Goal: Transaction & Acquisition: Purchase product/service

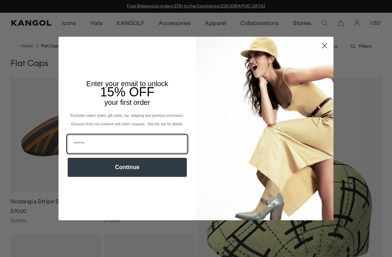
click at [142, 148] on input "Email" at bounding box center [127, 144] width 119 height 18
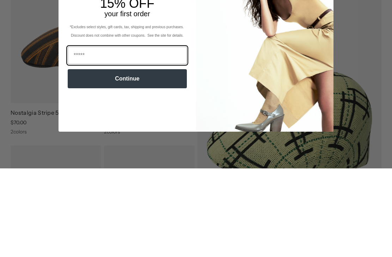
scroll to position [0, 145]
type input "**********"
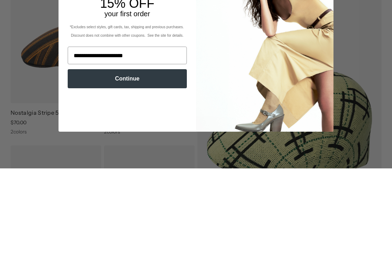
scroll to position [89, 0]
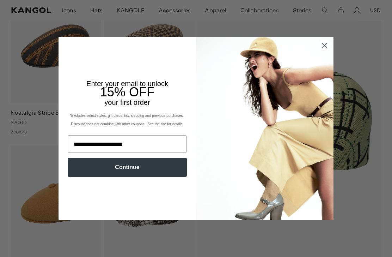
click at [134, 169] on button "Continue" at bounding box center [127, 167] width 119 height 19
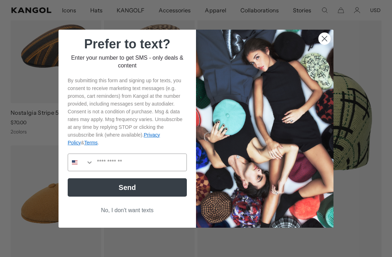
scroll to position [0, 0]
click at [130, 213] on button "No, I don't want texts" at bounding box center [127, 210] width 119 height 13
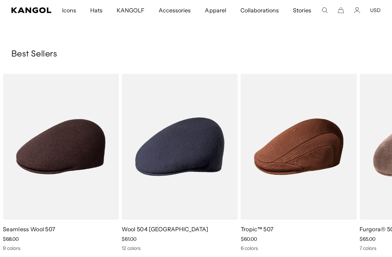
click at [0, 0] on img "6 of 10" at bounding box center [0, 0] width 0 height 0
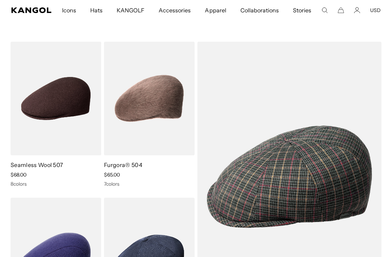
scroll to position [0, 145]
click at [0, 0] on img at bounding box center [0, 0] width 0 height 0
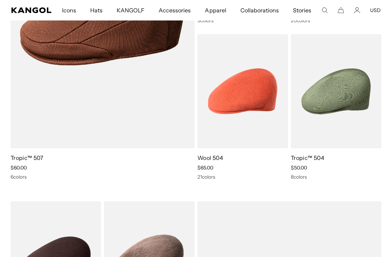
click at [0, 0] on img at bounding box center [0, 0] width 0 height 0
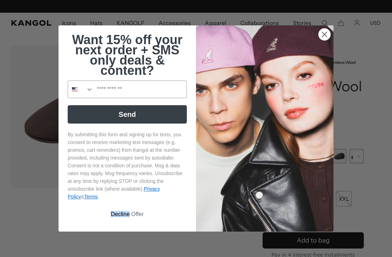
scroll to position [0, 145]
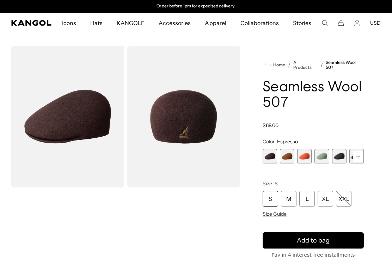
click at [359, 62] on div "Close dialog Want 15% off your next order + SMS only deals & content? Send By s…" at bounding box center [196, 128] width 392 height 257
click at [306, 154] on span "3 of 9" at bounding box center [305, 156] width 14 height 14
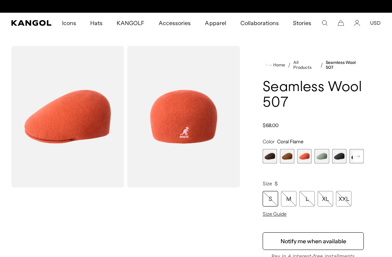
scroll to position [0, 145]
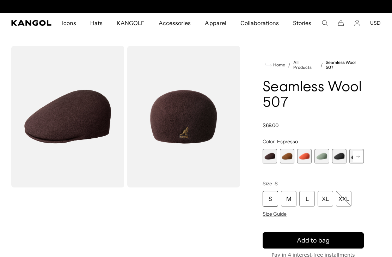
scroll to position [0, 145]
click at [353, 156] on rect at bounding box center [358, 156] width 11 height 11
click at [361, 157] on rect at bounding box center [358, 156] width 11 height 11
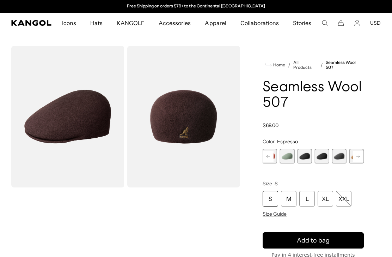
click at [360, 157] on rect at bounding box center [358, 156] width 11 height 11
click at [359, 155] on span "9 of 9" at bounding box center [357, 156] width 14 height 14
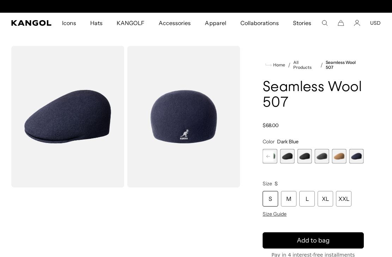
scroll to position [0, 145]
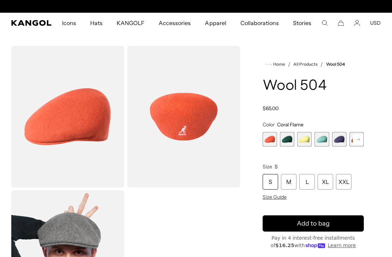
scroll to position [0, 145]
click at [356, 142] on rect at bounding box center [358, 139] width 11 height 11
click at [357, 142] on rect at bounding box center [358, 139] width 11 height 11
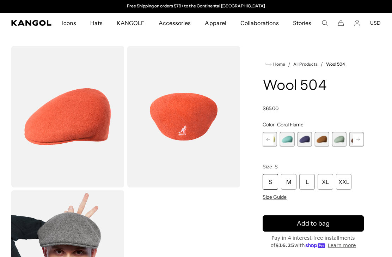
click at [353, 138] on rect at bounding box center [358, 139] width 11 height 11
click at [360, 139] on icon at bounding box center [359, 139] width 4 height 3
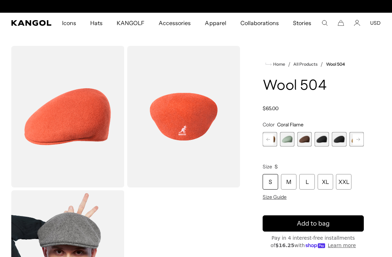
scroll to position [0, 145]
click at [360, 143] on rect at bounding box center [358, 139] width 11 height 11
click at [360, 140] on icon at bounding box center [359, 139] width 4 height 3
click at [362, 140] on rect at bounding box center [358, 139] width 11 height 11
click at [362, 143] on rect at bounding box center [358, 139] width 11 height 11
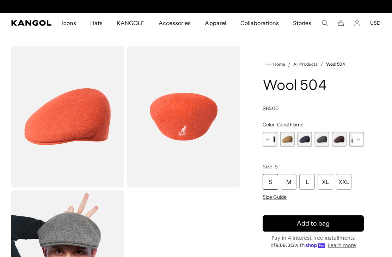
scroll to position [0, 0]
click at [362, 141] on rect at bounding box center [358, 139] width 11 height 11
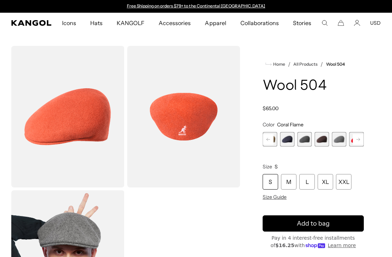
click at [362, 143] on rect at bounding box center [358, 139] width 11 height 11
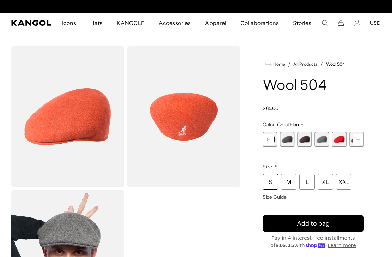
click at [344, 139] on span "16 of 21" at bounding box center [339, 139] width 14 height 14
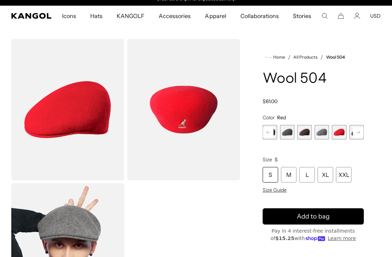
scroll to position [7, 0]
click at [277, 189] on span "Size Guide" at bounding box center [275, 190] width 24 height 6
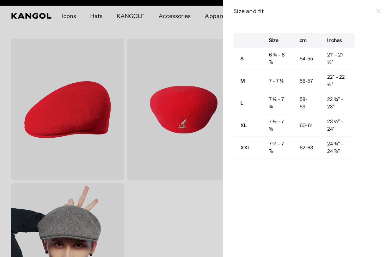
scroll to position [0, 145]
click at [380, 11] on icon at bounding box center [379, 11] width 4 height 4
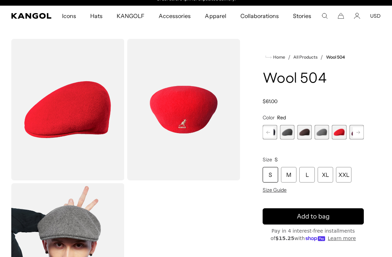
click at [346, 173] on div "XXL" at bounding box center [344, 175] width 16 height 16
click at [318, 212] on div "submit" at bounding box center [313, 216] width 10 height 10
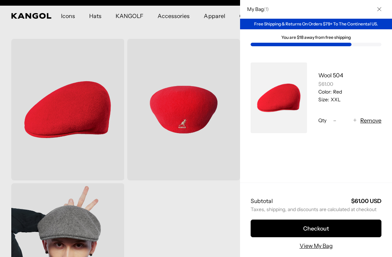
scroll to position [0, 145]
click at [382, 12] on button "Close" at bounding box center [380, 9] width 18 height 18
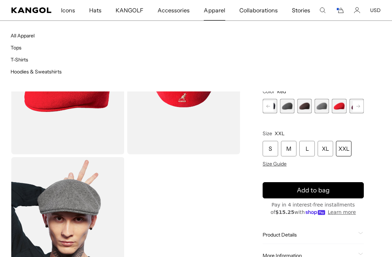
scroll to position [0, 0]
click at [29, 36] on link "All Apparel" at bounding box center [23, 35] width 24 height 6
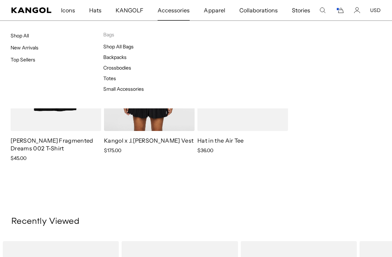
scroll to position [0, 145]
click at [128, 48] on link "Shop All Bags" at bounding box center [118, 46] width 30 height 6
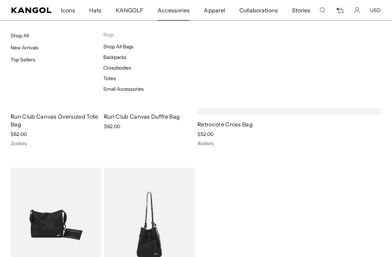
scroll to position [0, 145]
click at [133, 90] on link "Small Accessories" at bounding box center [123, 89] width 41 height 6
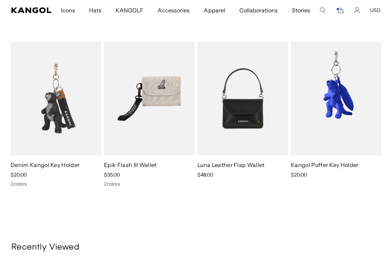
click at [0, 0] on img at bounding box center [0, 0] width 0 height 0
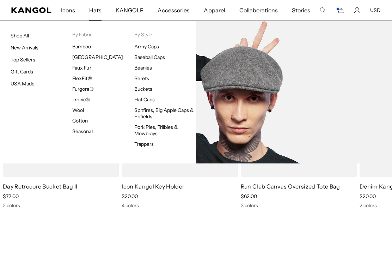
scroll to position [0, 145]
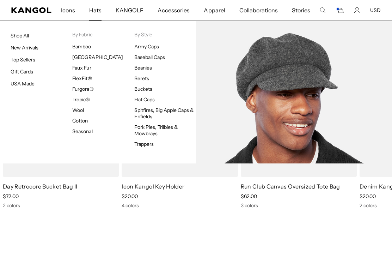
click at [151, 113] on link "Spitfires, Big Apple Caps & Enfields" at bounding box center [164, 113] width 60 height 13
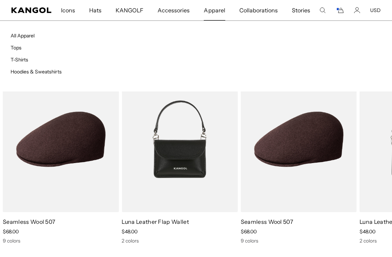
scroll to position [0, 145]
click at [26, 57] on link "T-Shirts" at bounding box center [20, 59] width 18 height 6
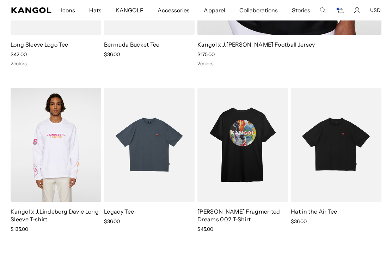
scroll to position [0, 145]
click at [0, 0] on img at bounding box center [0, 0] width 0 height 0
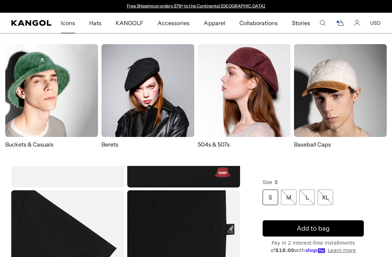
click at [148, 92] on img at bounding box center [148, 90] width 93 height 93
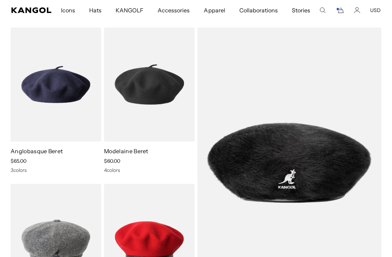
click at [0, 0] on img at bounding box center [0, 0] width 0 height 0
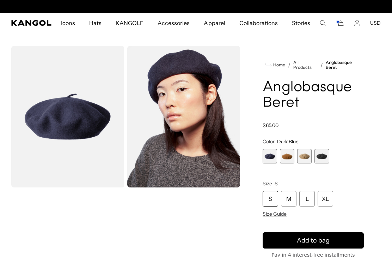
scroll to position [0, 145]
click at [288, 154] on span "2 of 4" at bounding box center [287, 156] width 14 height 14
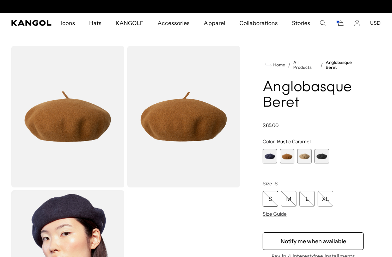
scroll to position [0, 145]
click at [302, 156] on span "3 of 4" at bounding box center [305, 156] width 14 height 14
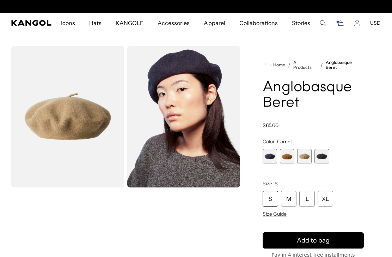
scroll to position [0, 145]
click at [338, 26] on icon "Cart" at bounding box center [340, 23] width 8 height 6
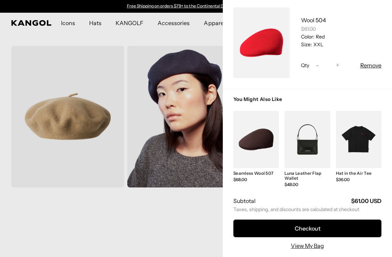
scroll to position [55, 0]
click at [308, 231] on button "Checkout" at bounding box center [308, 229] width 148 height 18
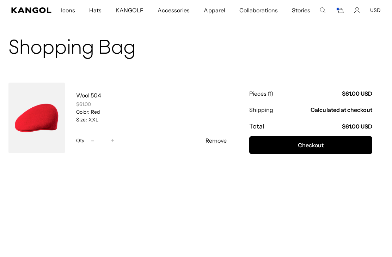
click at [311, 149] on button "Checkout" at bounding box center [311, 145] width 123 height 18
